Goal: Task Accomplishment & Management: Use online tool/utility

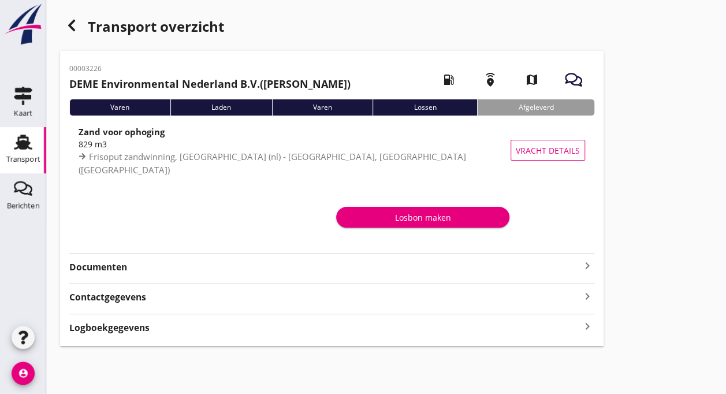
drag, startPoint x: 19, startPoint y: 148, endPoint x: -1, endPoint y: 137, distance: 22.2
click at [0, 137] on html "[EMAIL_ADDRESS][DOMAIN_NAME] [PERSON_NAME] emailadres Registreer je tijdstip st…" at bounding box center [363, 197] width 726 height 394
click at [23, 139] on icon "Transport" at bounding box center [23, 142] width 18 height 18
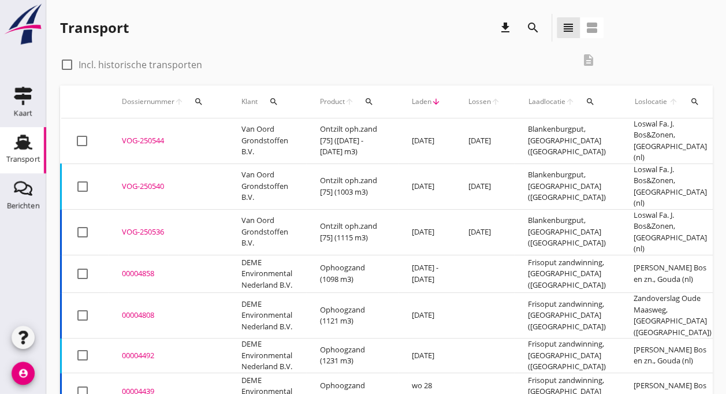
click at [240, 164] on td "Van Oord Grondstoffen B.V." at bounding box center [267, 186] width 79 height 46
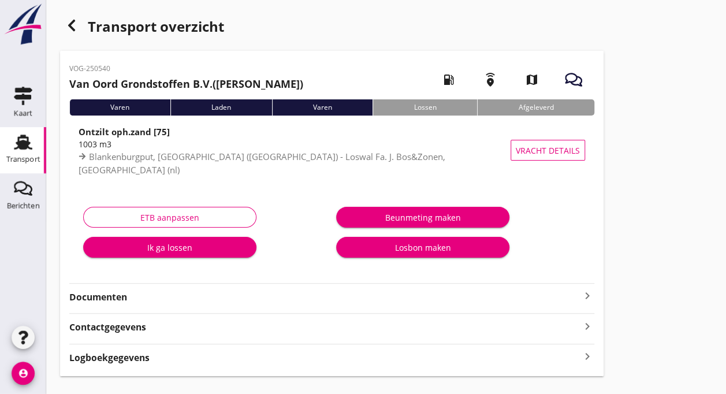
click at [159, 251] on div "Ik ga lossen" at bounding box center [169, 247] width 155 height 12
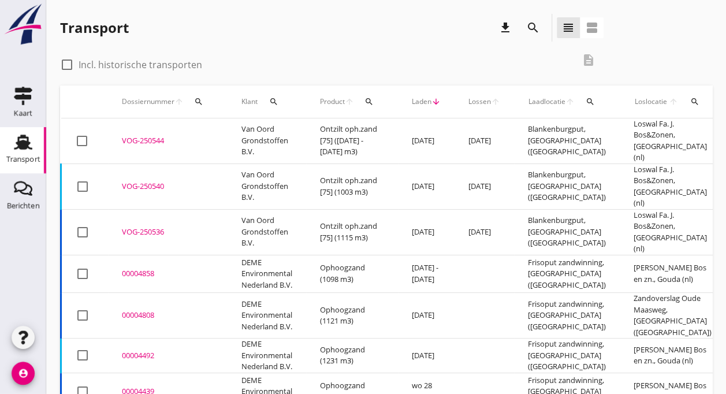
click at [125, 163] on td "VOG-250540 upload_file Drop hier uw bestand om het aan het dossier toe te voegen" at bounding box center [168, 186] width 120 height 46
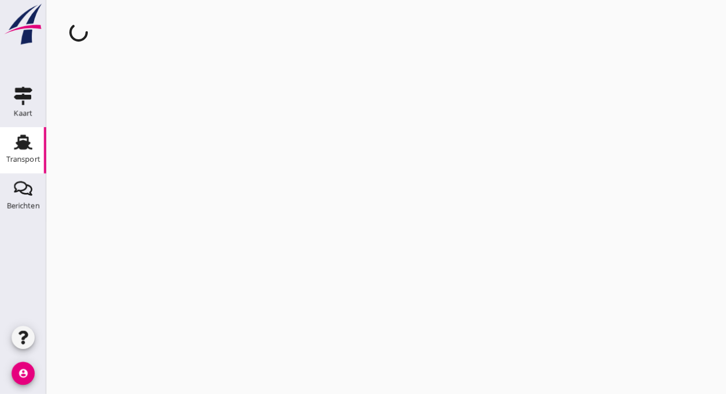
click at [125, 163] on div "cancel You are impersonating another user." at bounding box center [386, 197] width 680 height 394
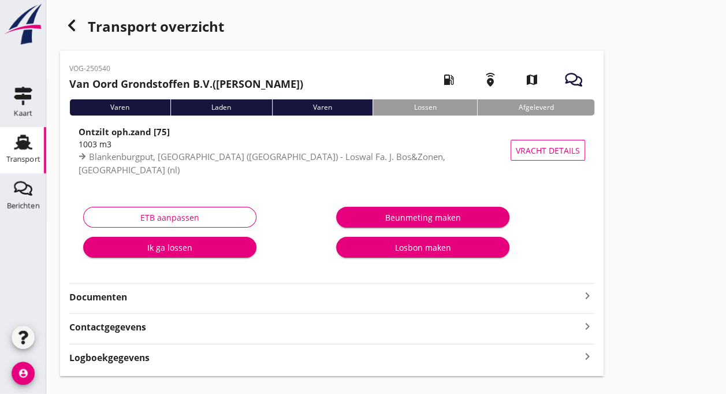
click at [143, 248] on div "Ik ga lossen" at bounding box center [169, 247] width 155 height 12
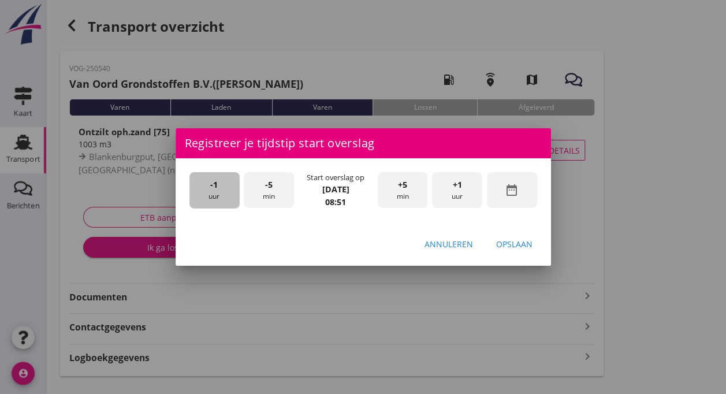
click at [214, 192] on div "-1 uur" at bounding box center [214, 190] width 50 height 36
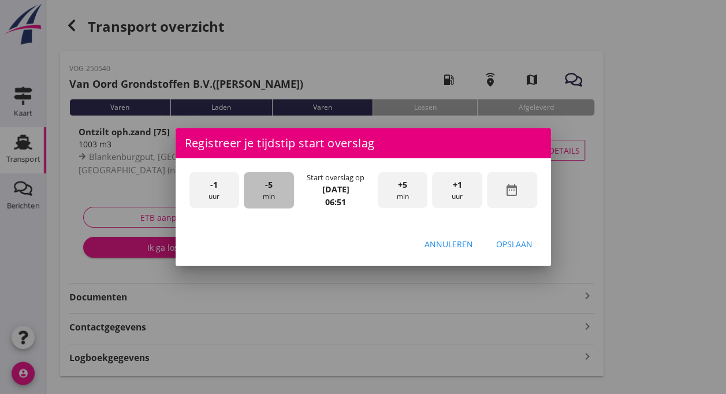
click at [277, 184] on div "-5 min" at bounding box center [269, 190] width 50 height 36
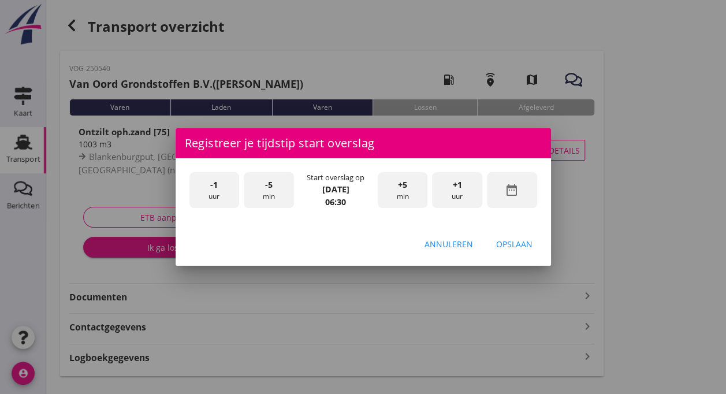
click at [504, 245] on div "Opslaan" at bounding box center [514, 244] width 36 height 12
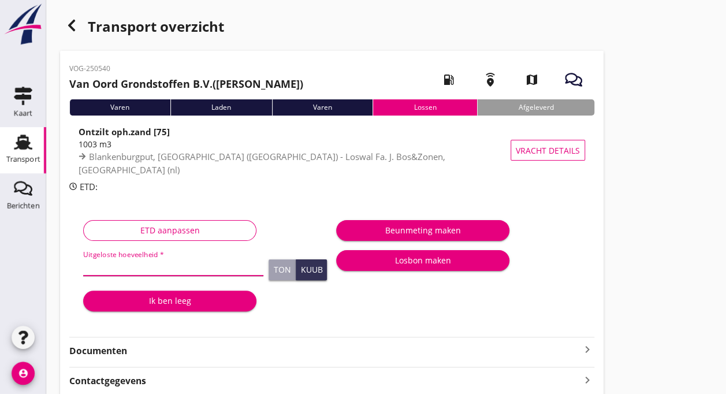
click at [151, 260] on input "Uitgeloste hoeveelheid *" at bounding box center [173, 266] width 180 height 18
type input "1120"
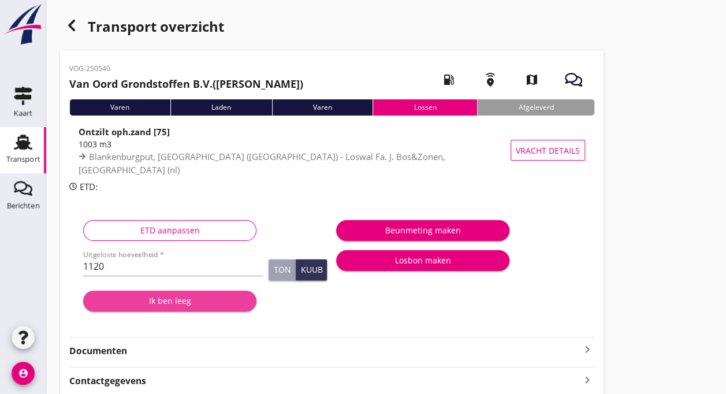
click at [163, 306] on div "Ik ben leeg" at bounding box center [169, 301] width 155 height 12
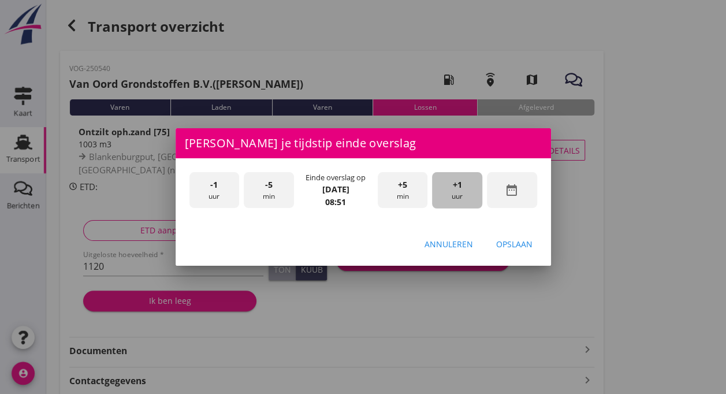
click at [457, 192] on div "+1 uur" at bounding box center [457, 190] width 50 height 36
click at [269, 189] on span "-5" at bounding box center [269, 184] width 8 height 13
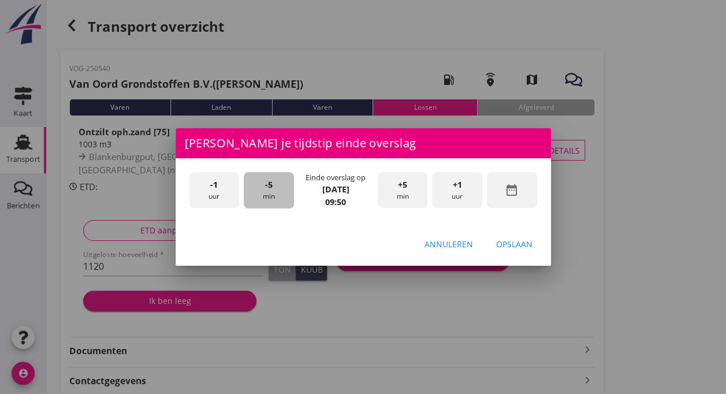
click at [269, 189] on span "-5" at bounding box center [269, 184] width 8 height 13
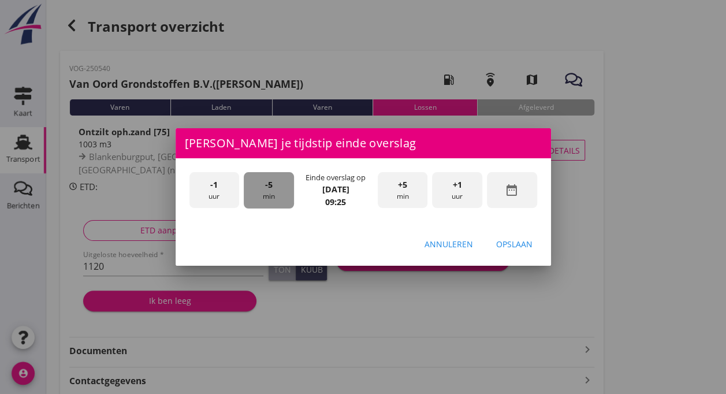
click at [269, 189] on span "-5" at bounding box center [269, 184] width 8 height 13
click at [513, 244] on div "Opslaan" at bounding box center [514, 244] width 36 height 12
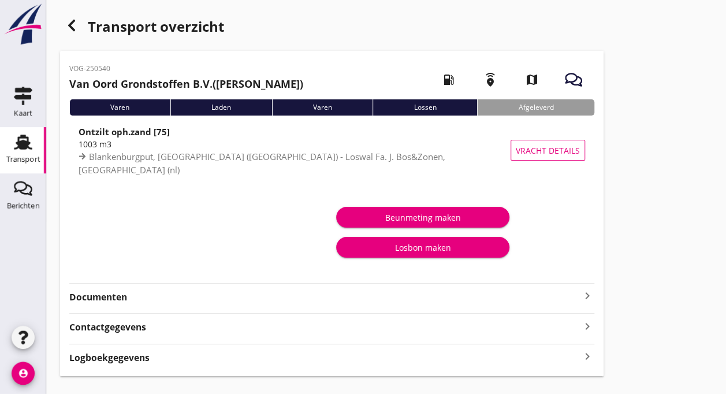
click at [513, 244] on div "Beunmeting maken Losbon maken" at bounding box center [458, 235] width 253 height 73
click at [9, 164] on div "Transport" at bounding box center [23, 159] width 34 height 16
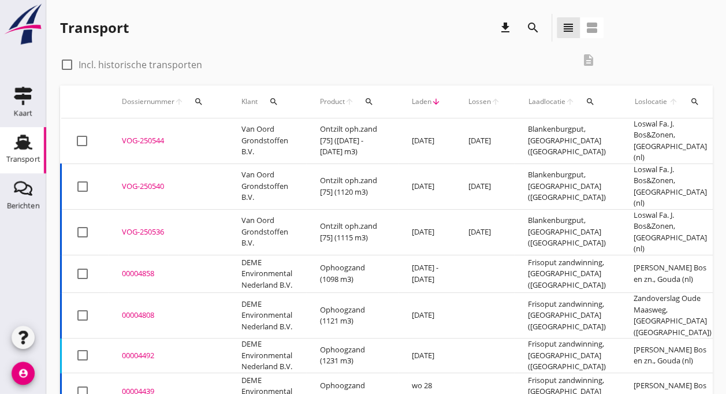
click at [209, 137] on div "VOG-250544" at bounding box center [168, 141] width 92 height 12
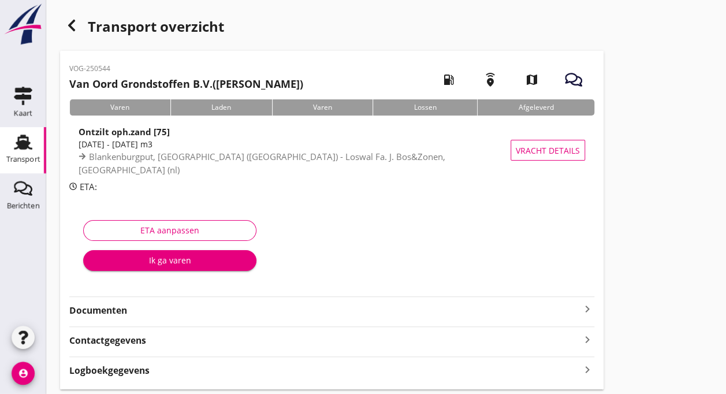
click at [168, 267] on button "Ik ga varen" at bounding box center [169, 260] width 173 height 21
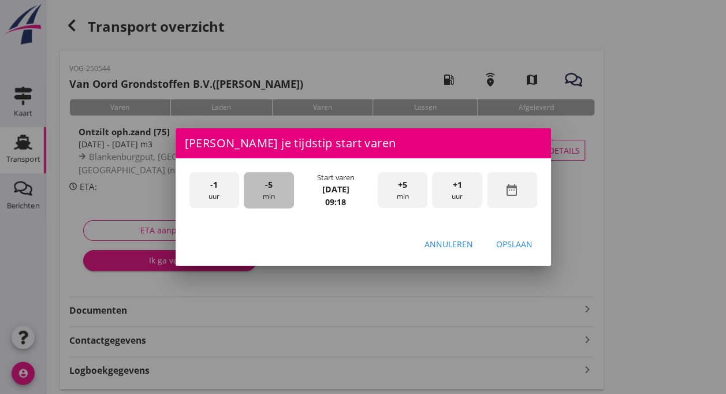
click at [267, 189] on span "-5" at bounding box center [269, 184] width 8 height 13
click at [403, 198] on div "+5 min" at bounding box center [403, 190] width 50 height 36
click at [520, 243] on div "Opslaan" at bounding box center [514, 244] width 36 height 12
